Goal: Information Seeking & Learning: Learn about a topic

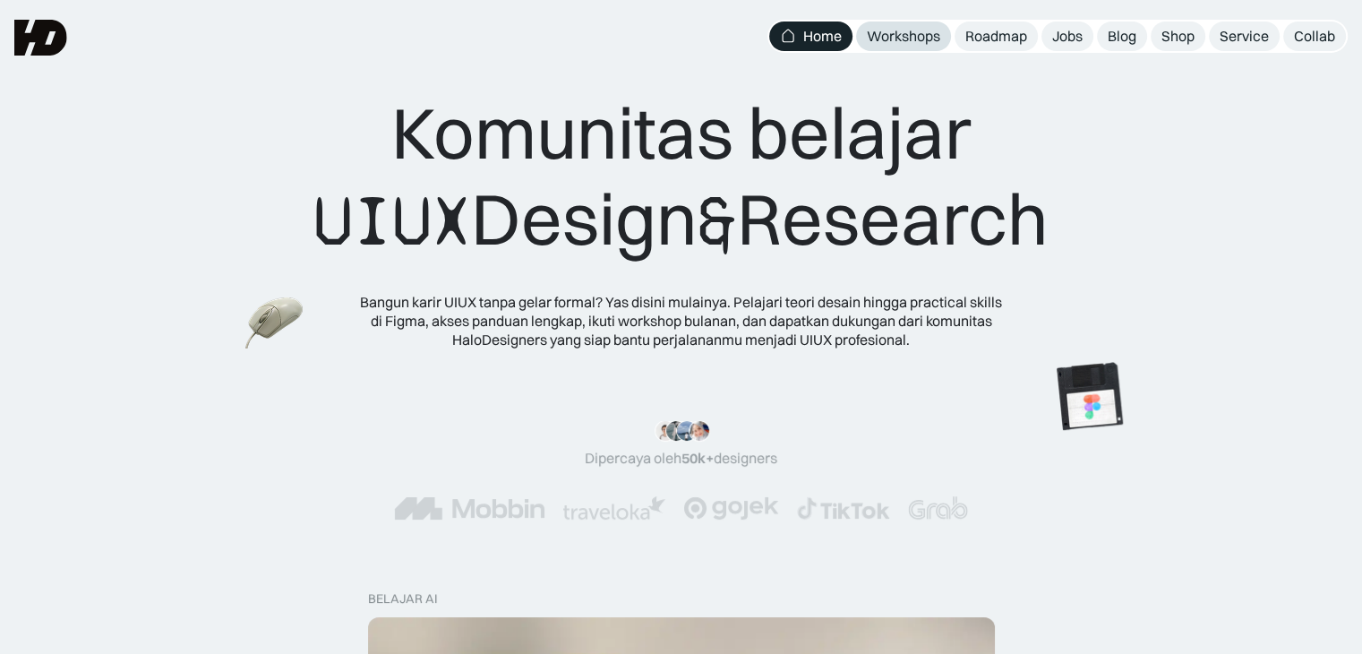
click at [894, 39] on div "Workshops" at bounding box center [903, 36] width 73 height 19
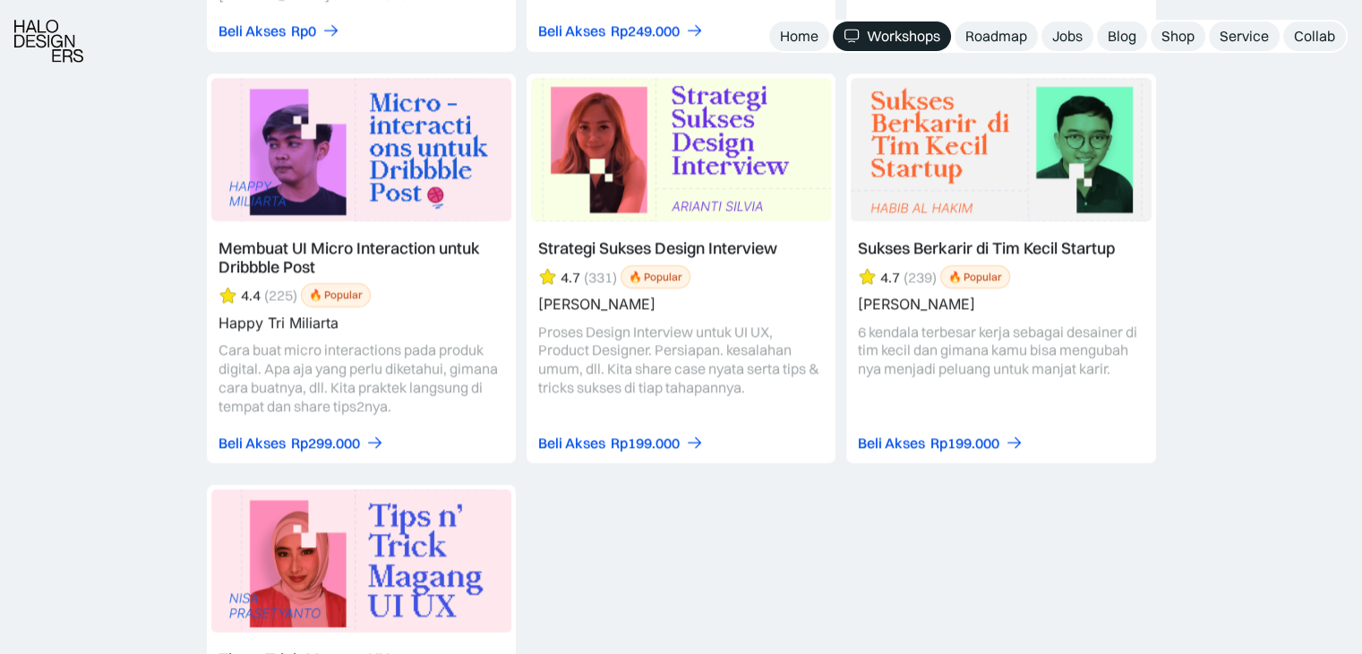
scroll to position [7839, 0]
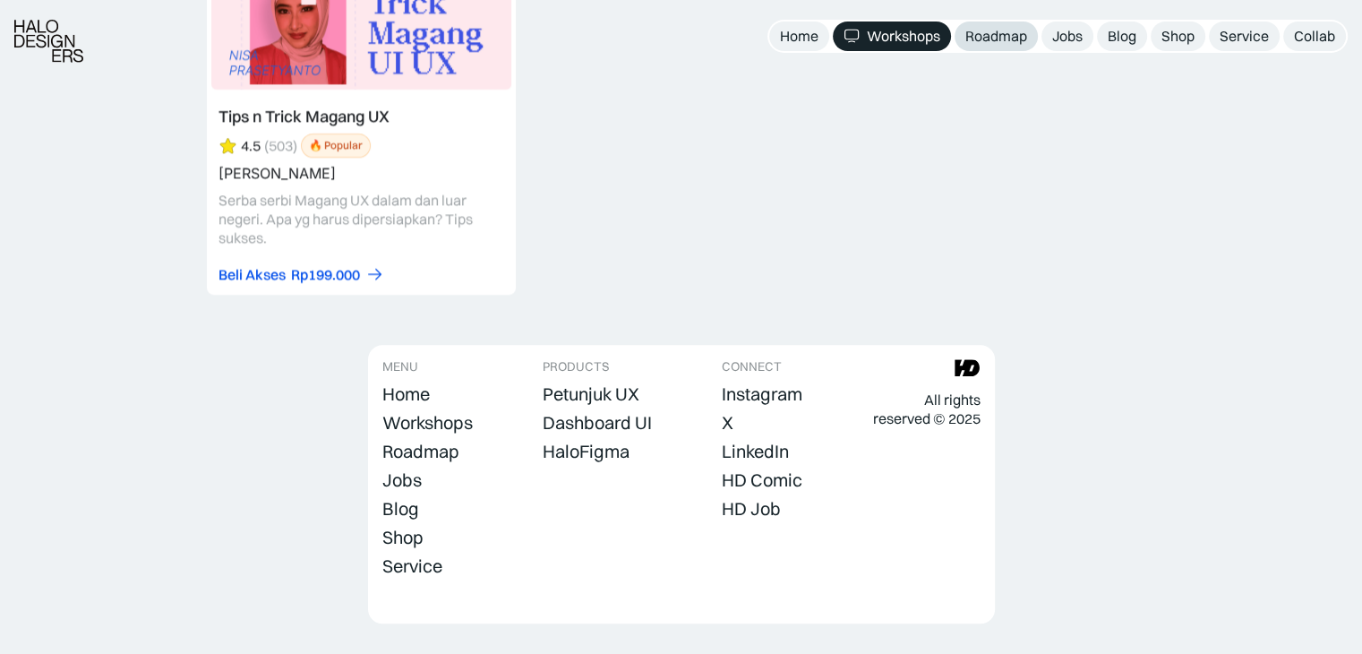
click at [1001, 30] on div "Roadmap" at bounding box center [997, 36] width 62 height 19
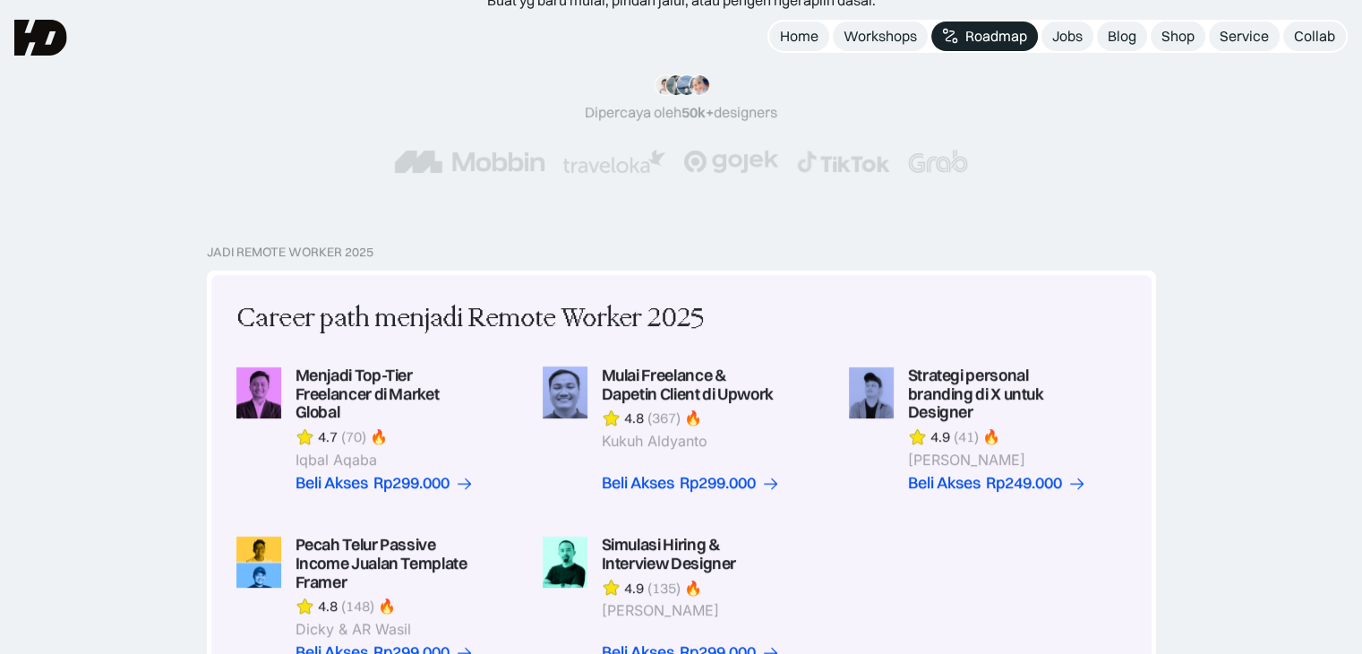
scroll to position [233, 0]
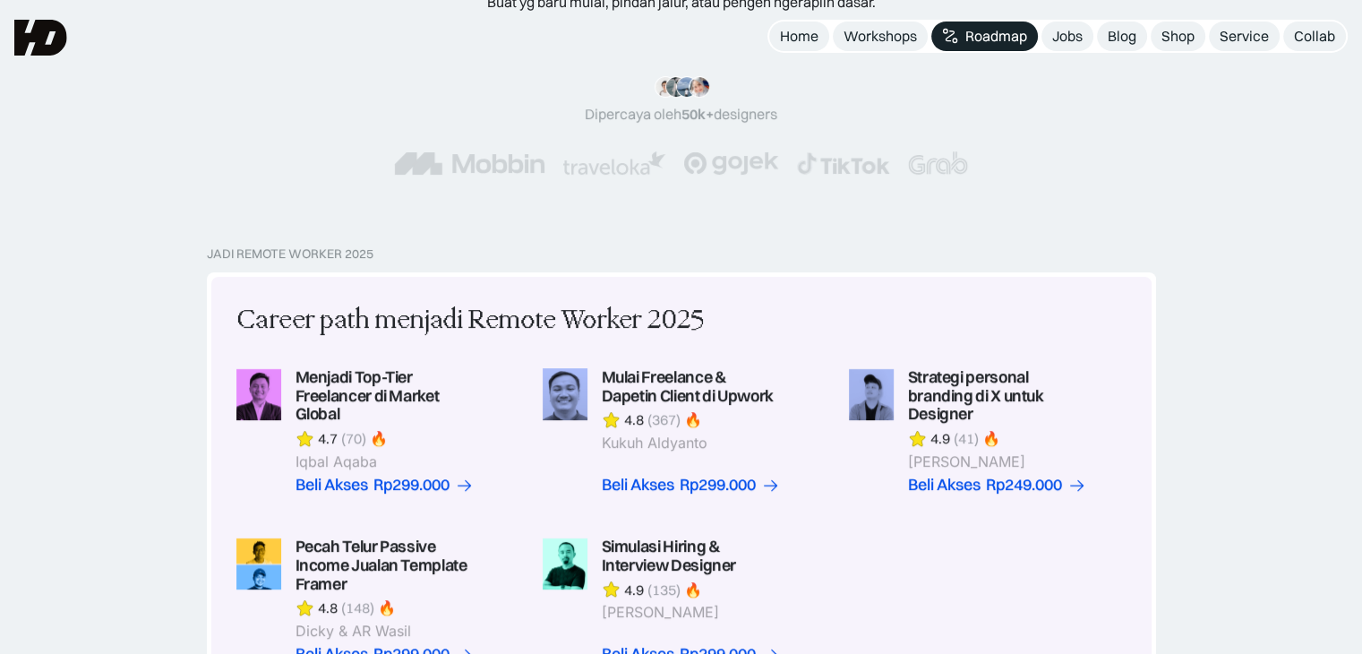
click at [1197, 264] on div "Jadi Remote Worker 2025 Career path menjadi Remote Worker 2025 Menjadi Top-Tier…" at bounding box center [681, 649] width 1362 height 806
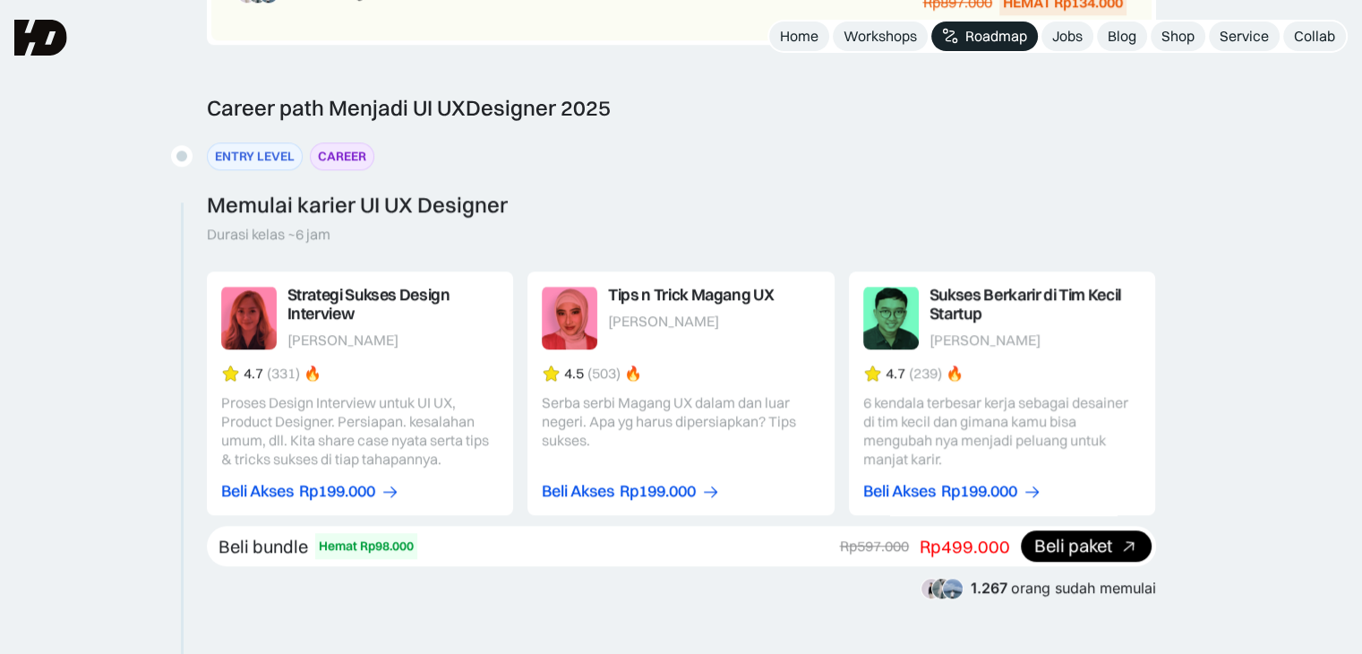
scroll to position [1730, 0]
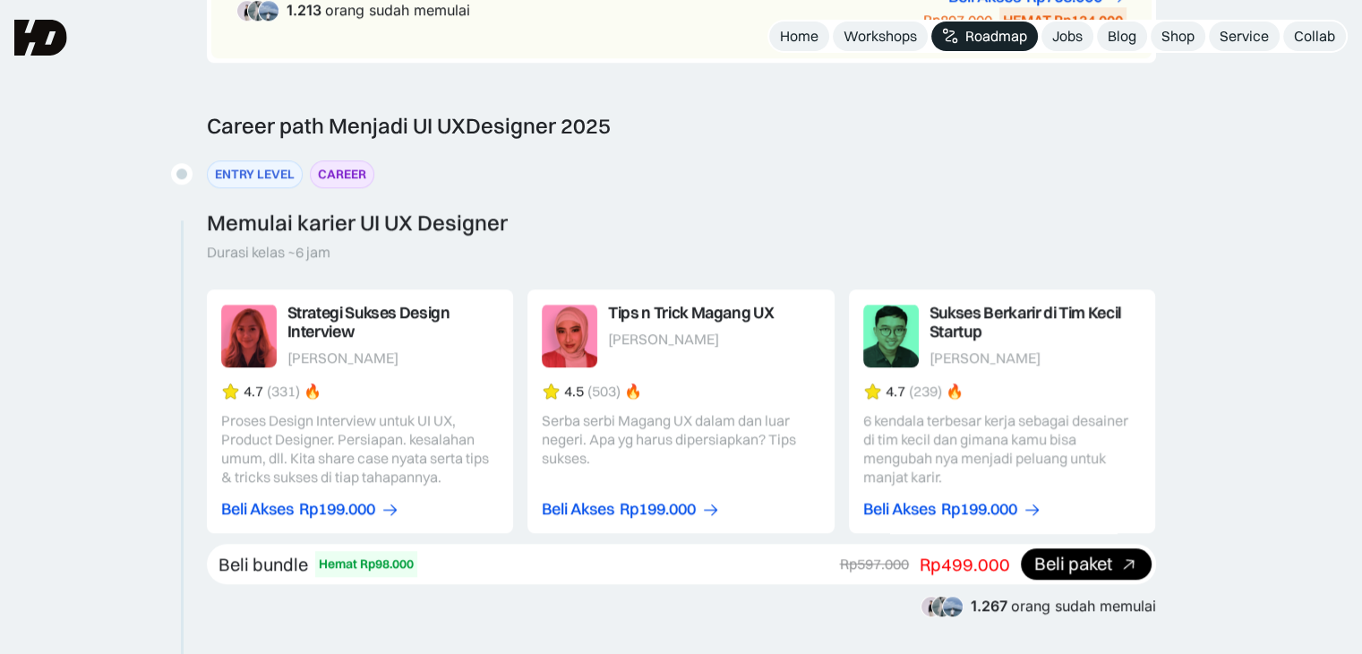
click at [411, 430] on link at bounding box center [360, 411] width 307 height 244
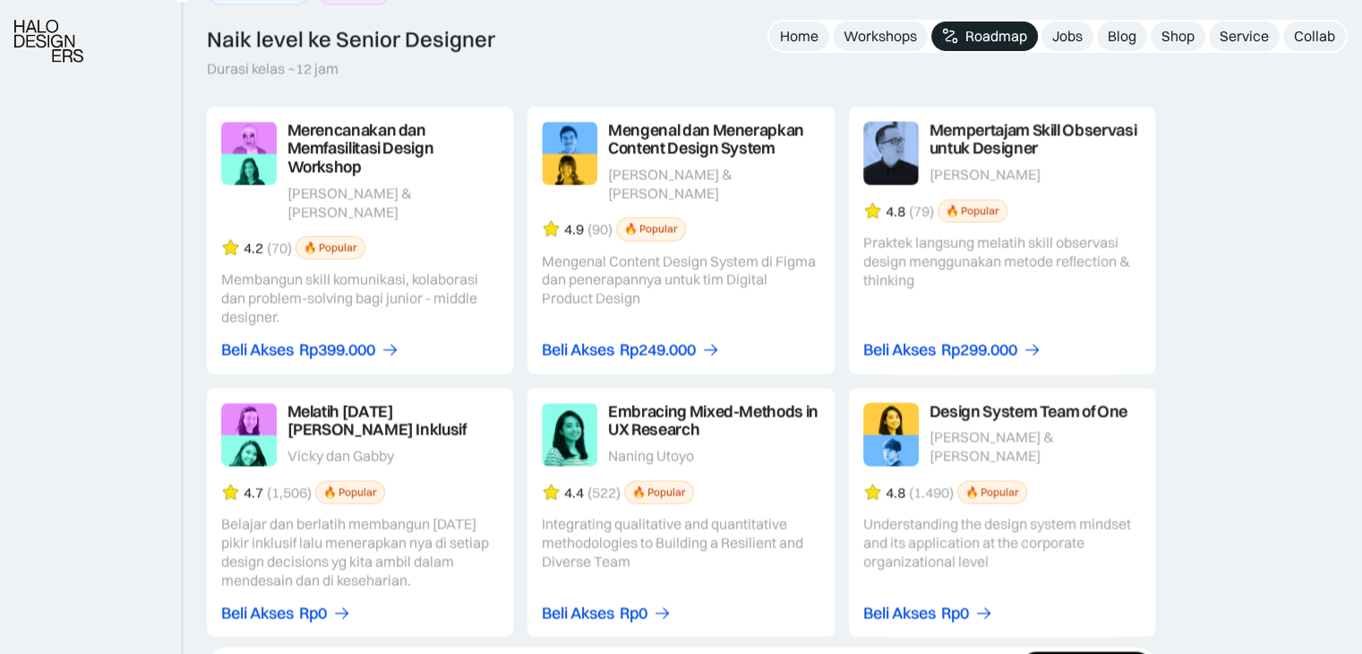
scroll to position [3010, 0]
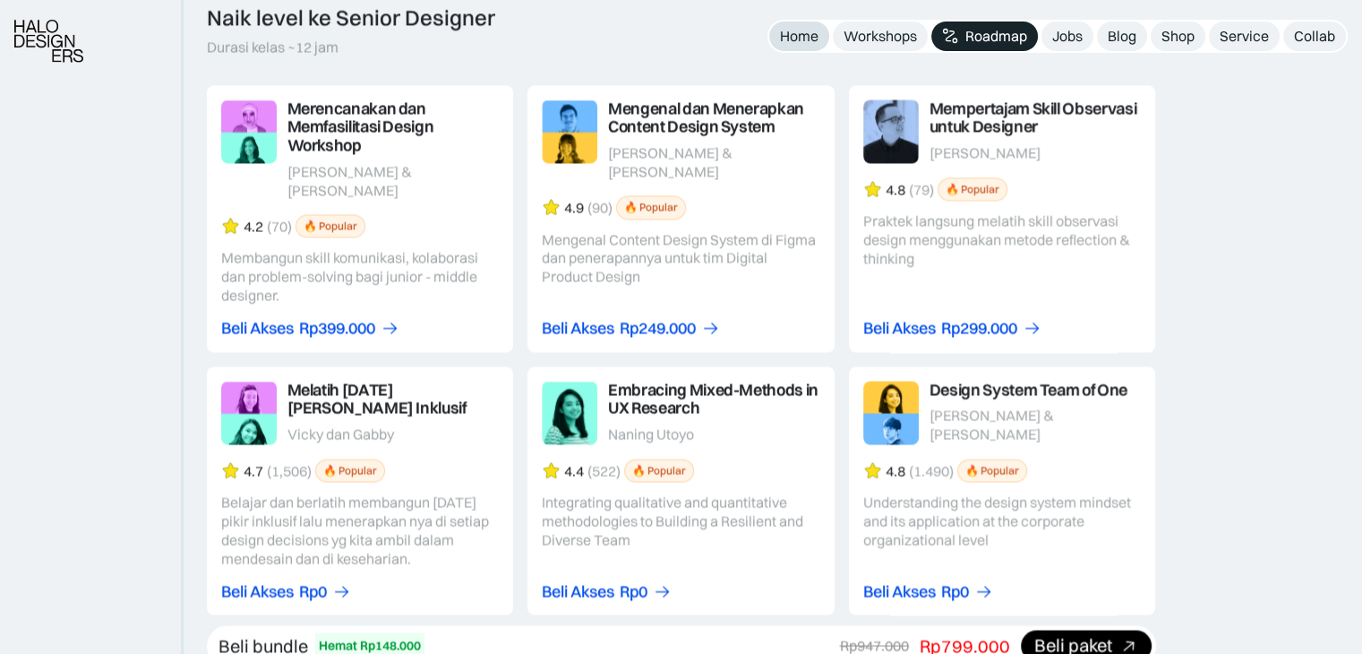
click at [803, 39] on div "Home" at bounding box center [799, 36] width 39 height 19
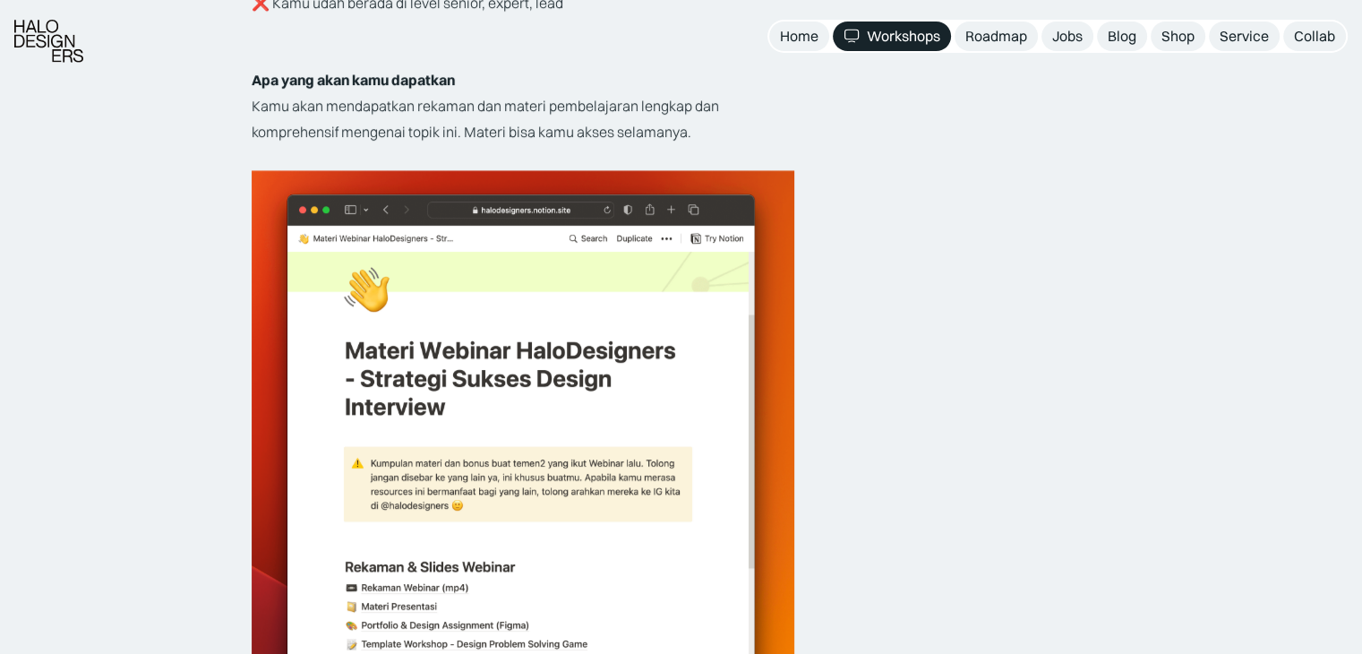
scroll to position [3300, 0]
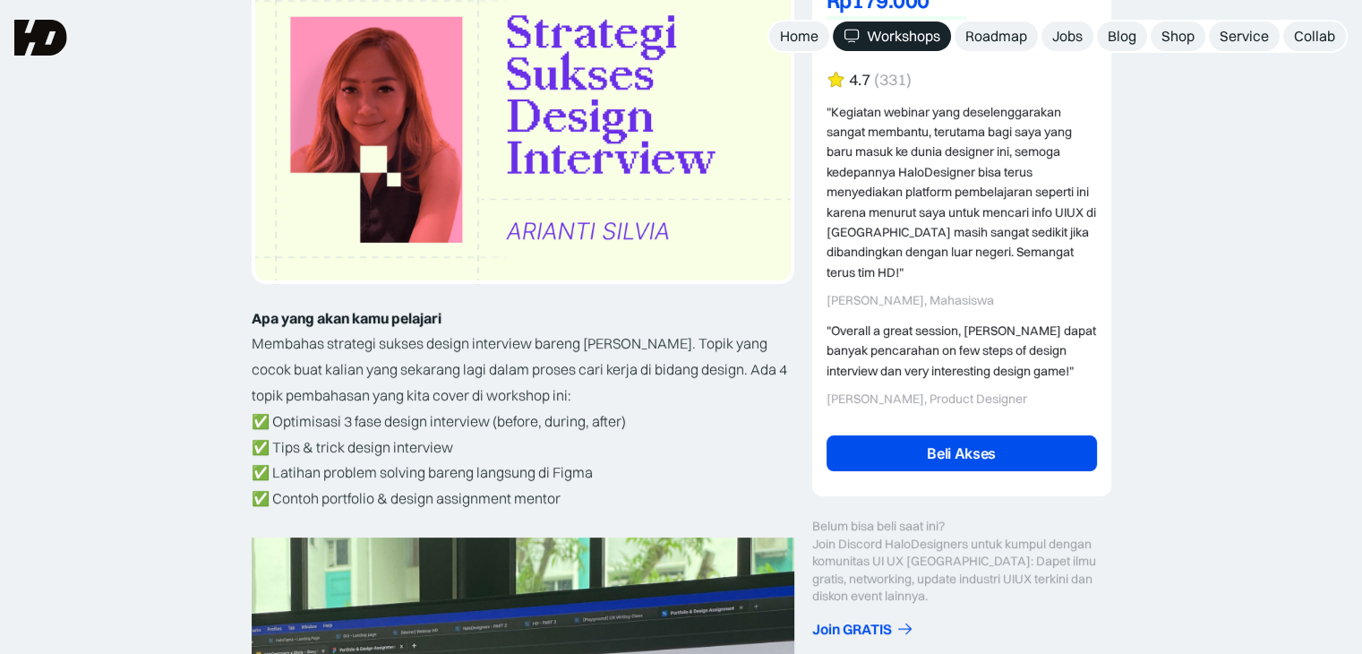
scroll to position [0, 0]
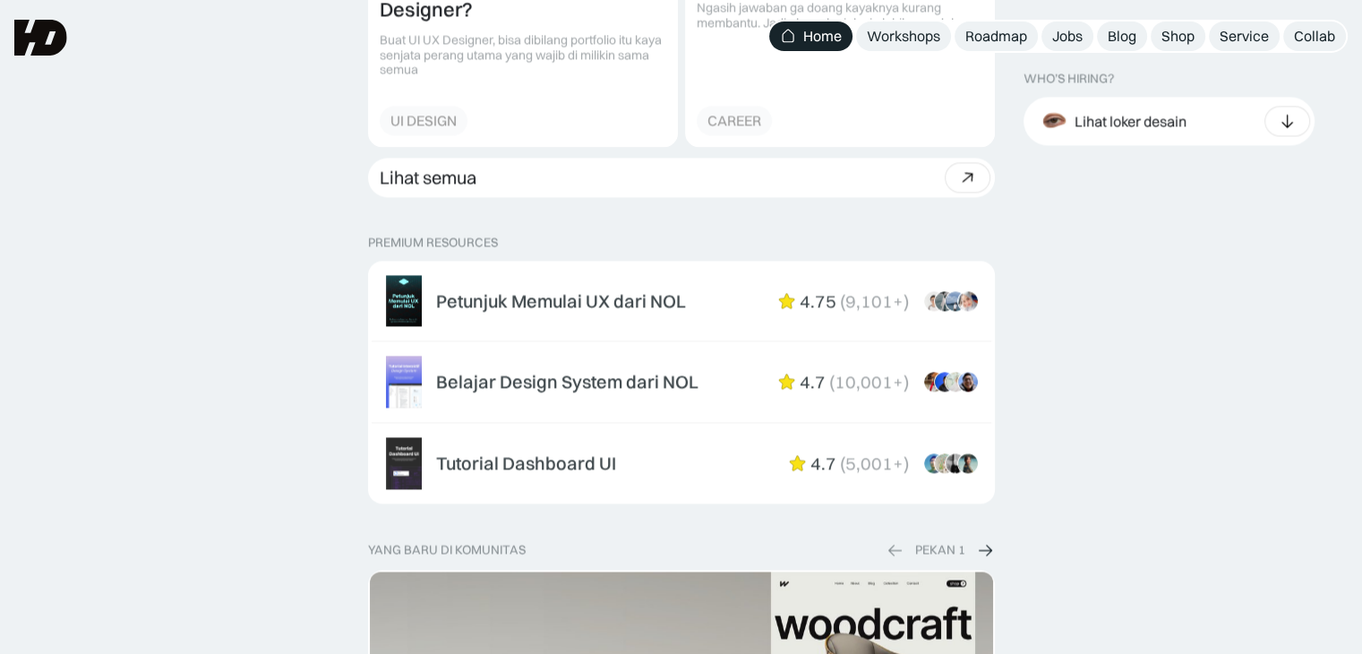
scroll to position [2605, 0]
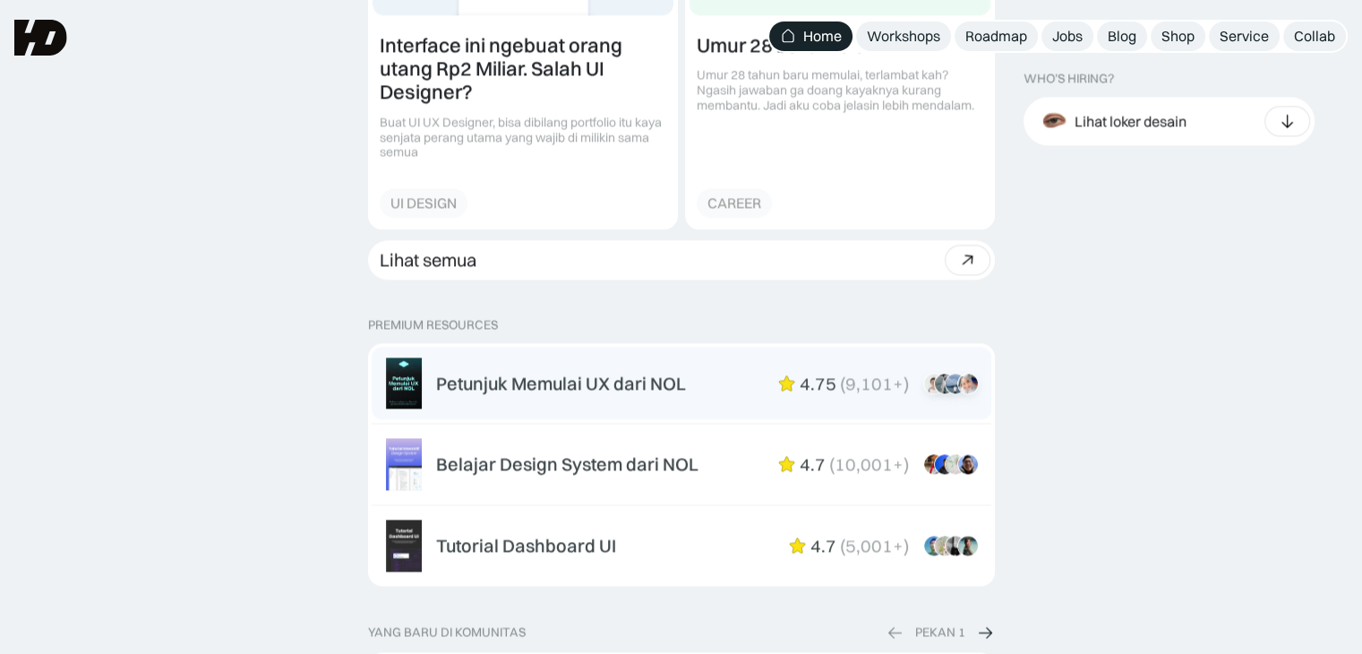
click at [573, 374] on div "Petunjuk Memulai UX dari NOL" at bounding box center [561, 383] width 250 height 21
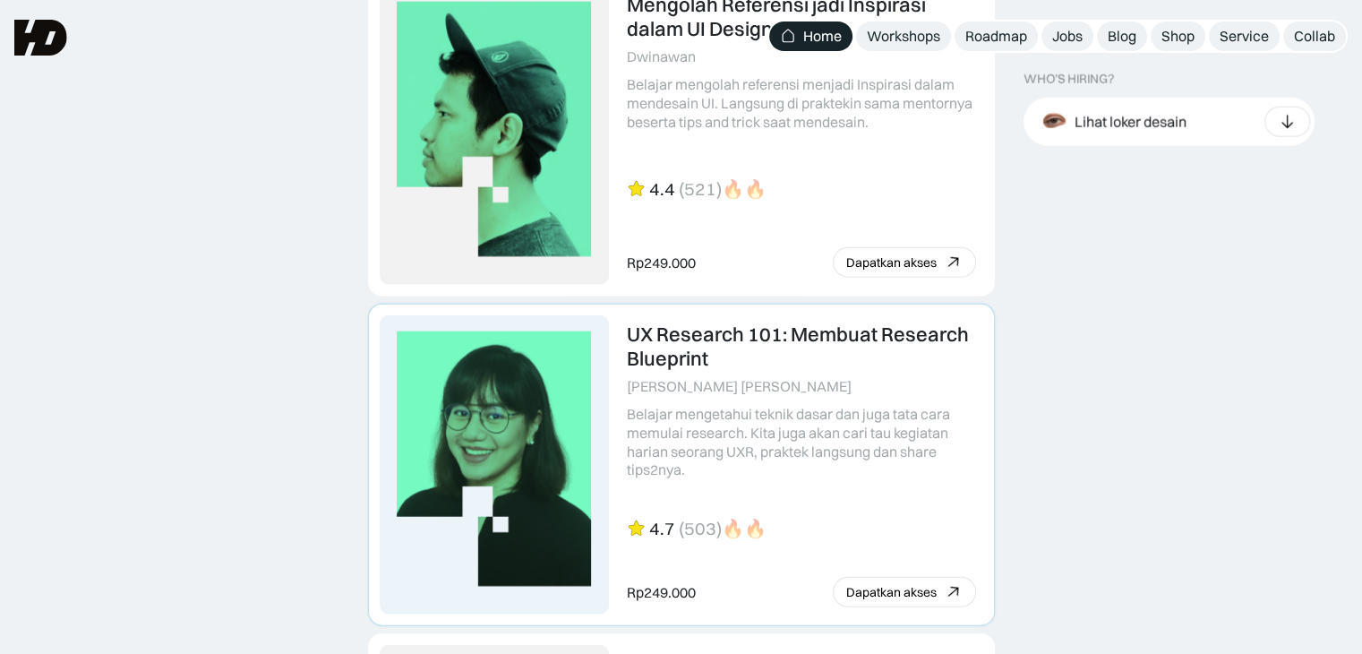
scroll to position [4207, 0]
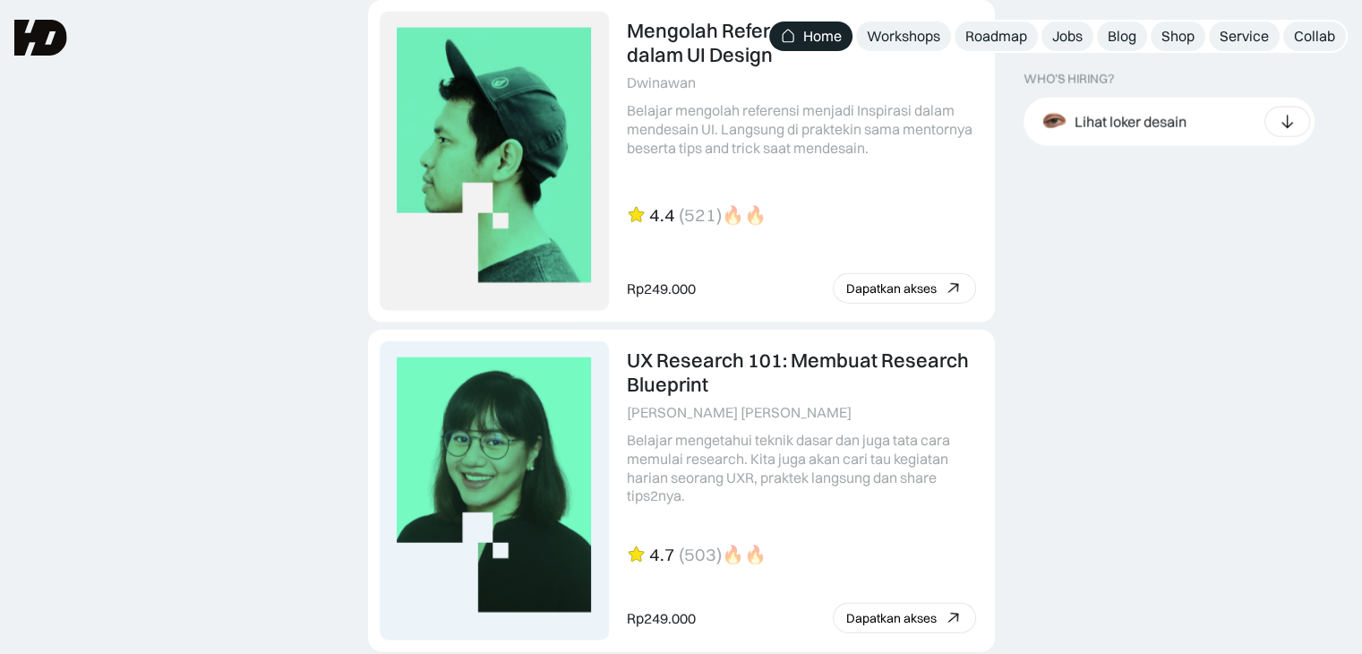
click at [785, 33] on img at bounding box center [788, 36] width 16 height 16
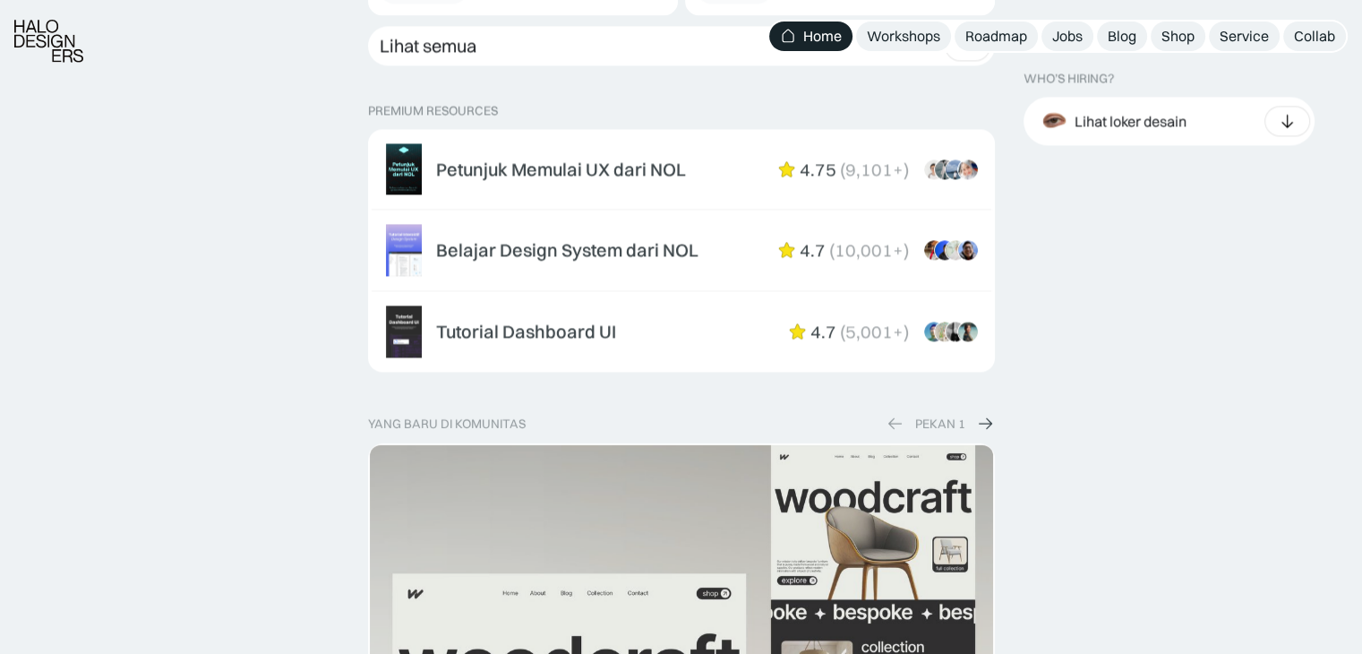
scroll to position [2826, 0]
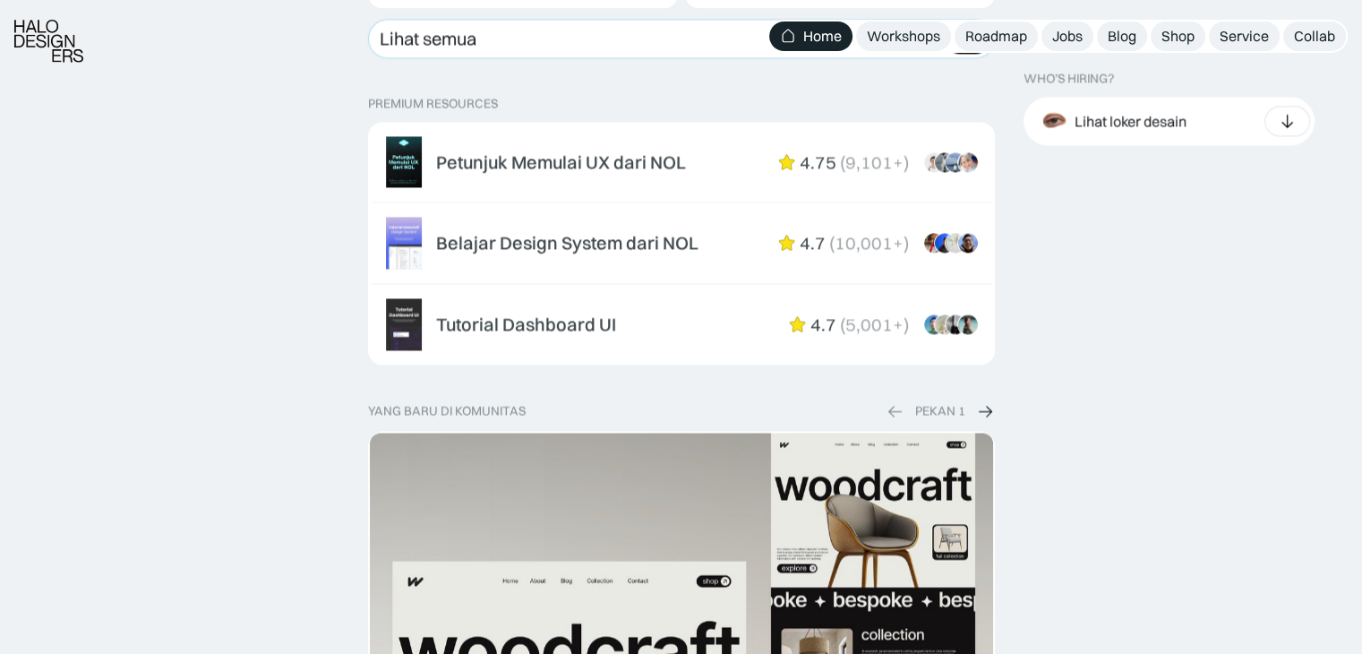
click at [570, 47] on link "Lihat semua Beli bundle Hemat Rp706.001 Rp5,206,000 Rp4.499.999 Beli paket" at bounding box center [681, 38] width 627 height 39
click at [430, 99] on p "PREMIUM RESOURCES" at bounding box center [681, 103] width 627 height 15
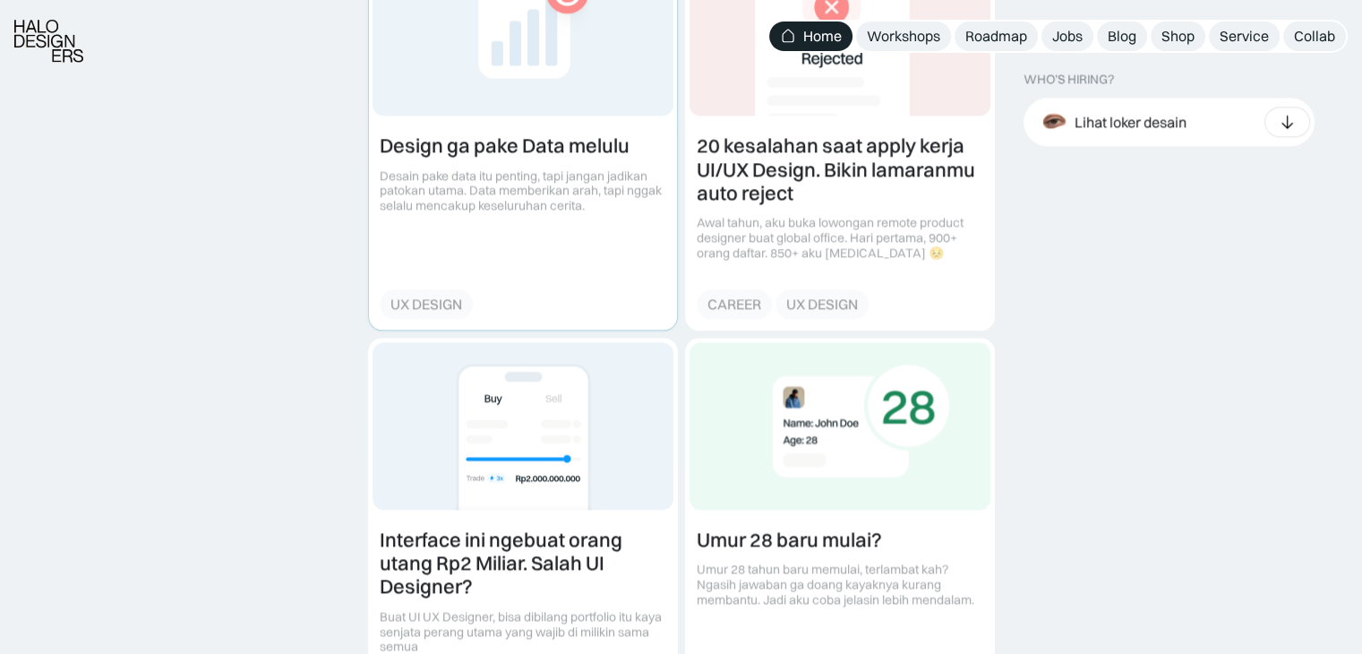
scroll to position [2587, 0]
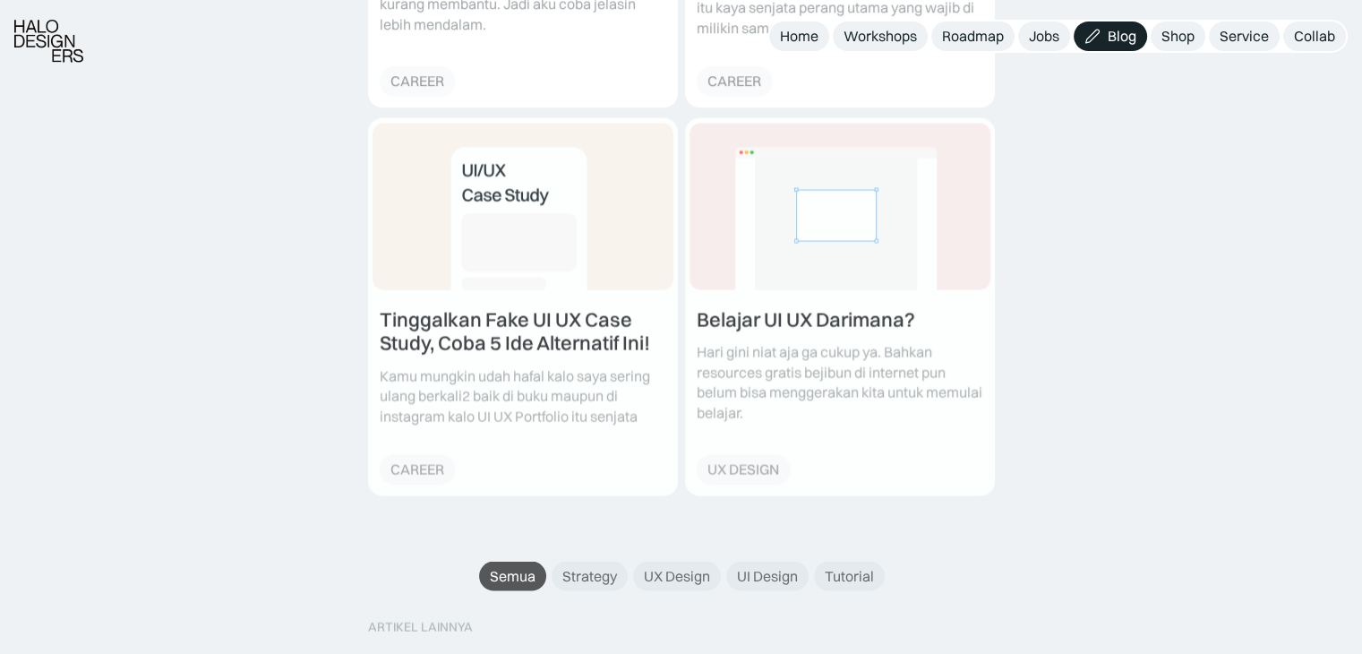
scroll to position [2264, 0]
